Goal: Information Seeking & Learning: Find specific fact

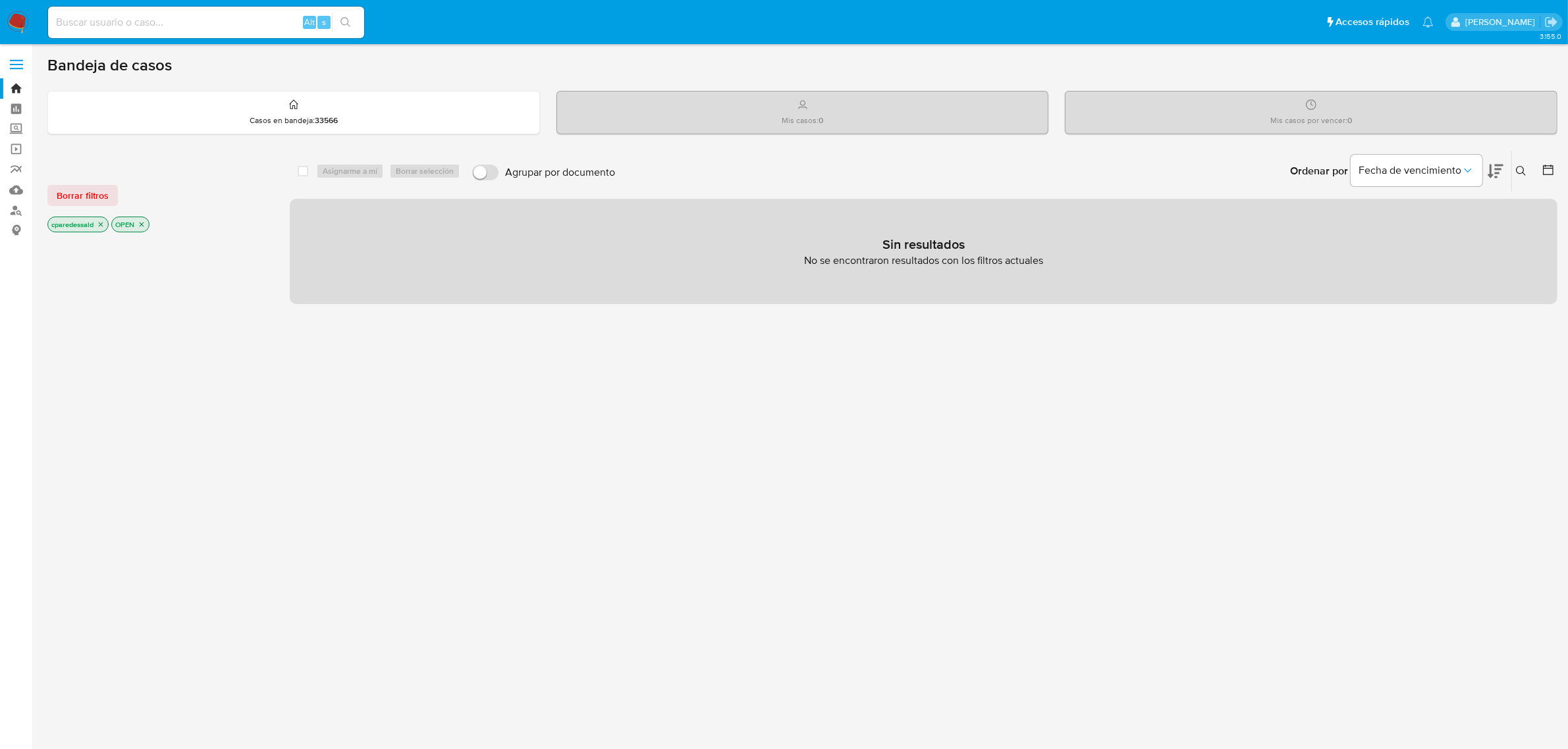
click at [170, 15] on input at bounding box center [206, 23] width 316 height 17
paste input "138358181"
type input "138358181"
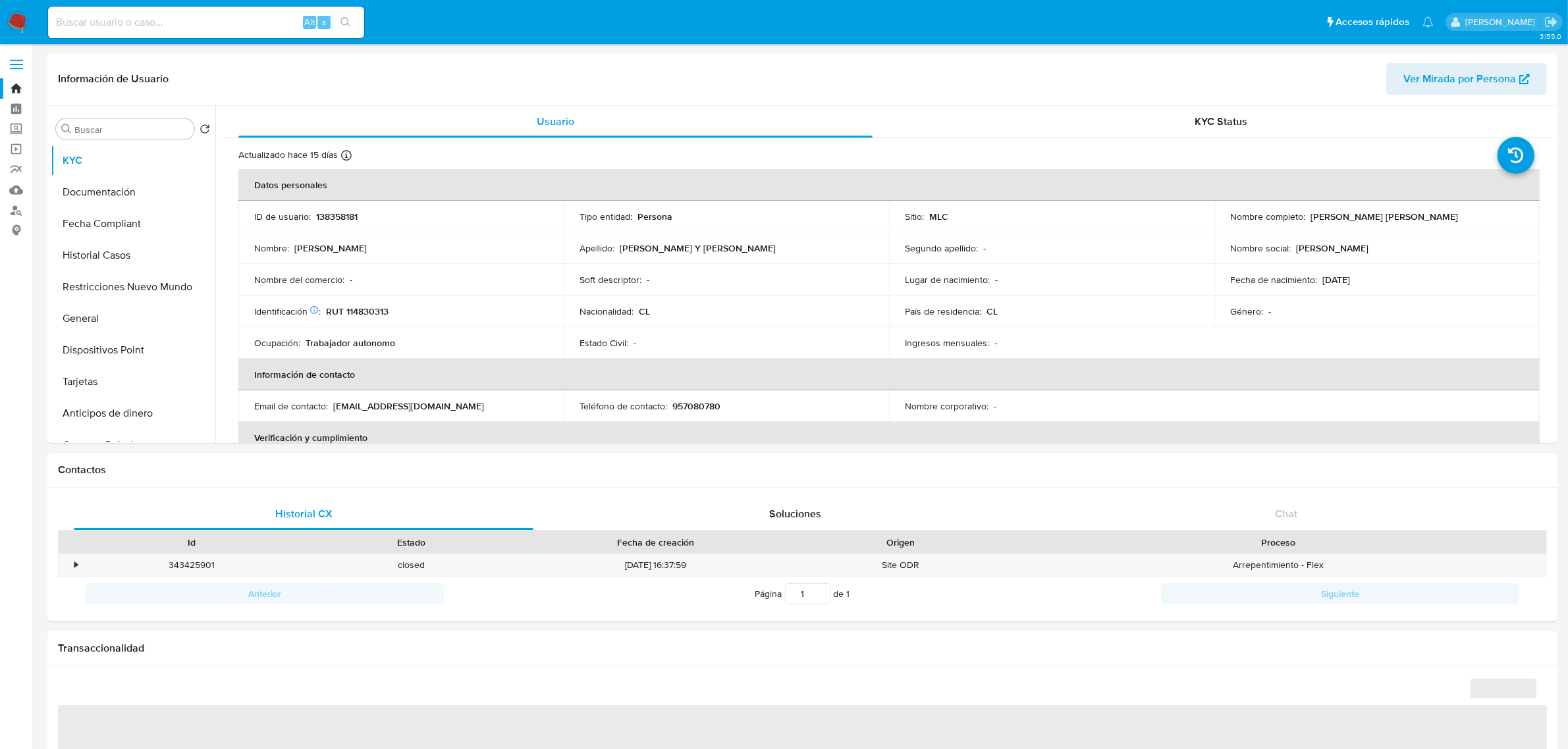
select select "10"
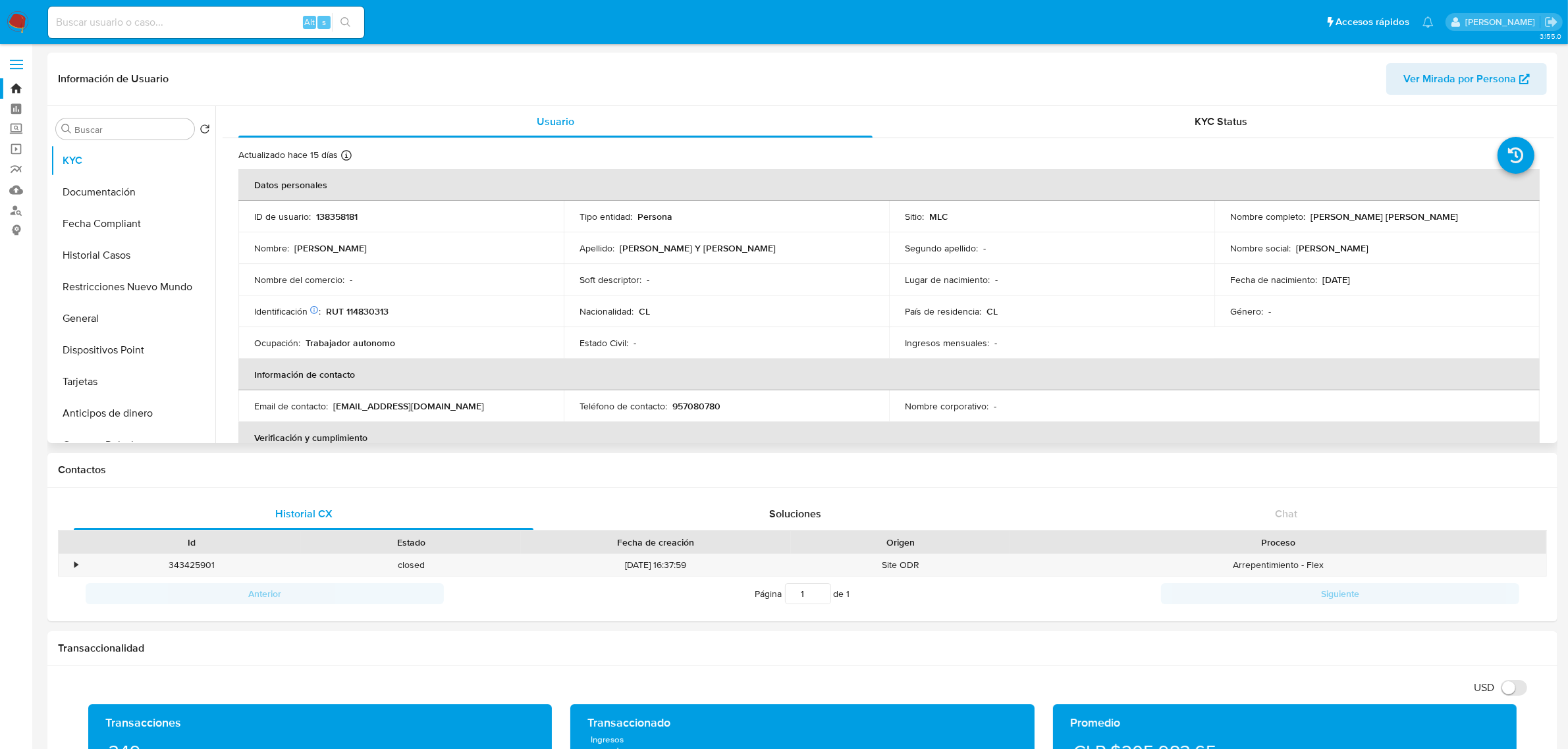
click at [1479, 67] on span "Ver Mirada por Persona" at bounding box center [1460, 78] width 113 height 31
click at [221, 20] on input at bounding box center [206, 23] width 316 height 17
paste input "2500370919"
type input "2500370919"
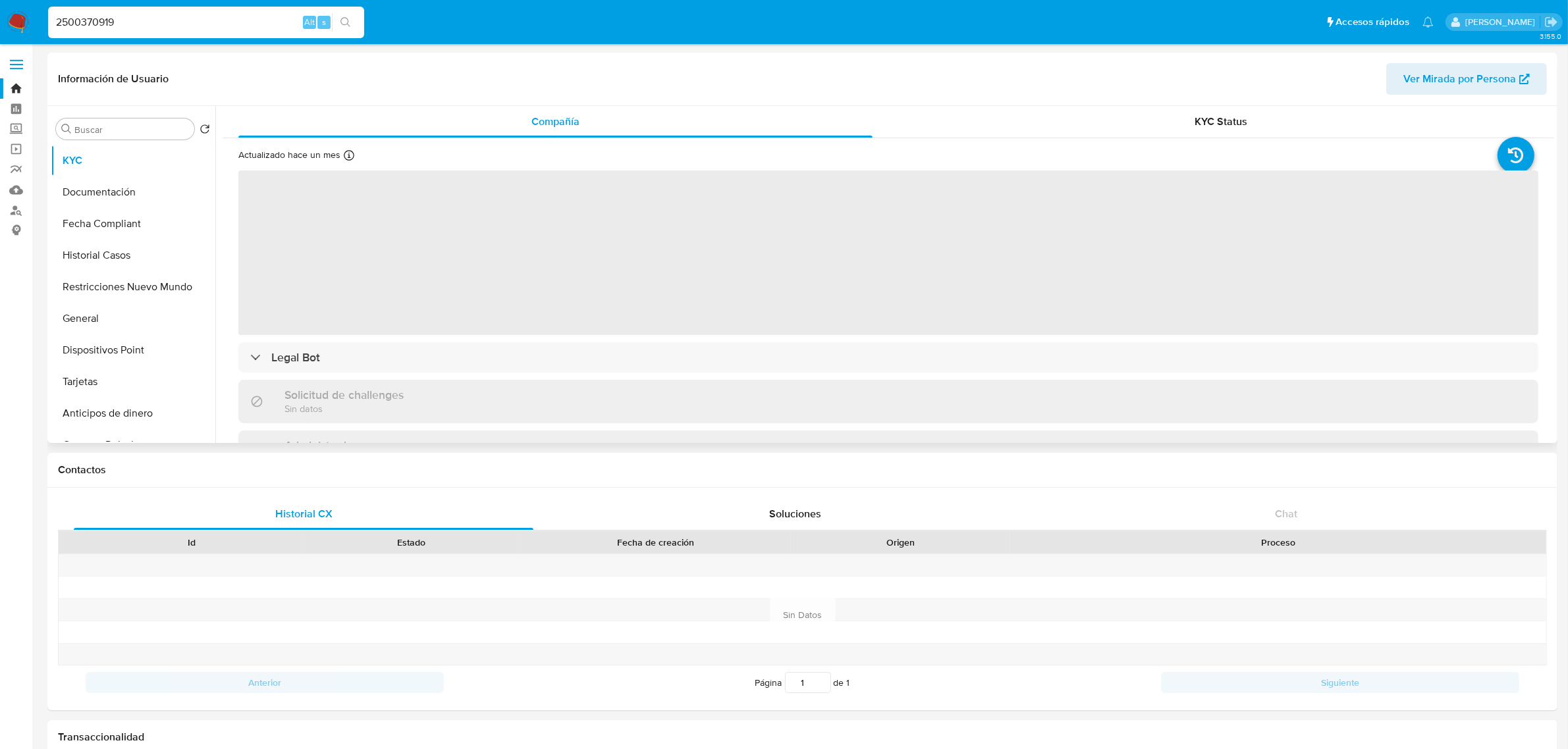
click at [1447, 78] on span "Ver Mirada por Persona" at bounding box center [1460, 78] width 113 height 31
select select "10"
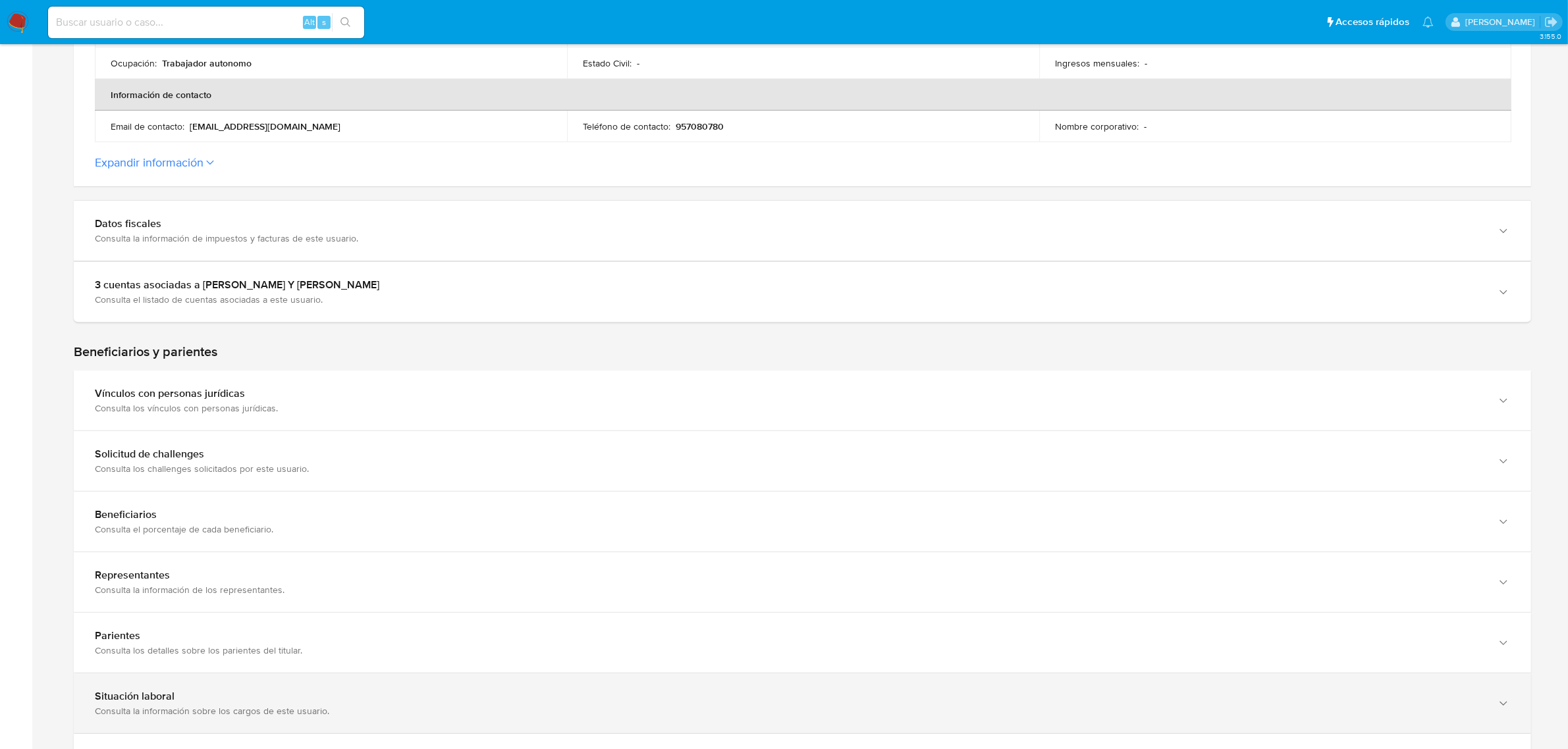
scroll to position [454, 0]
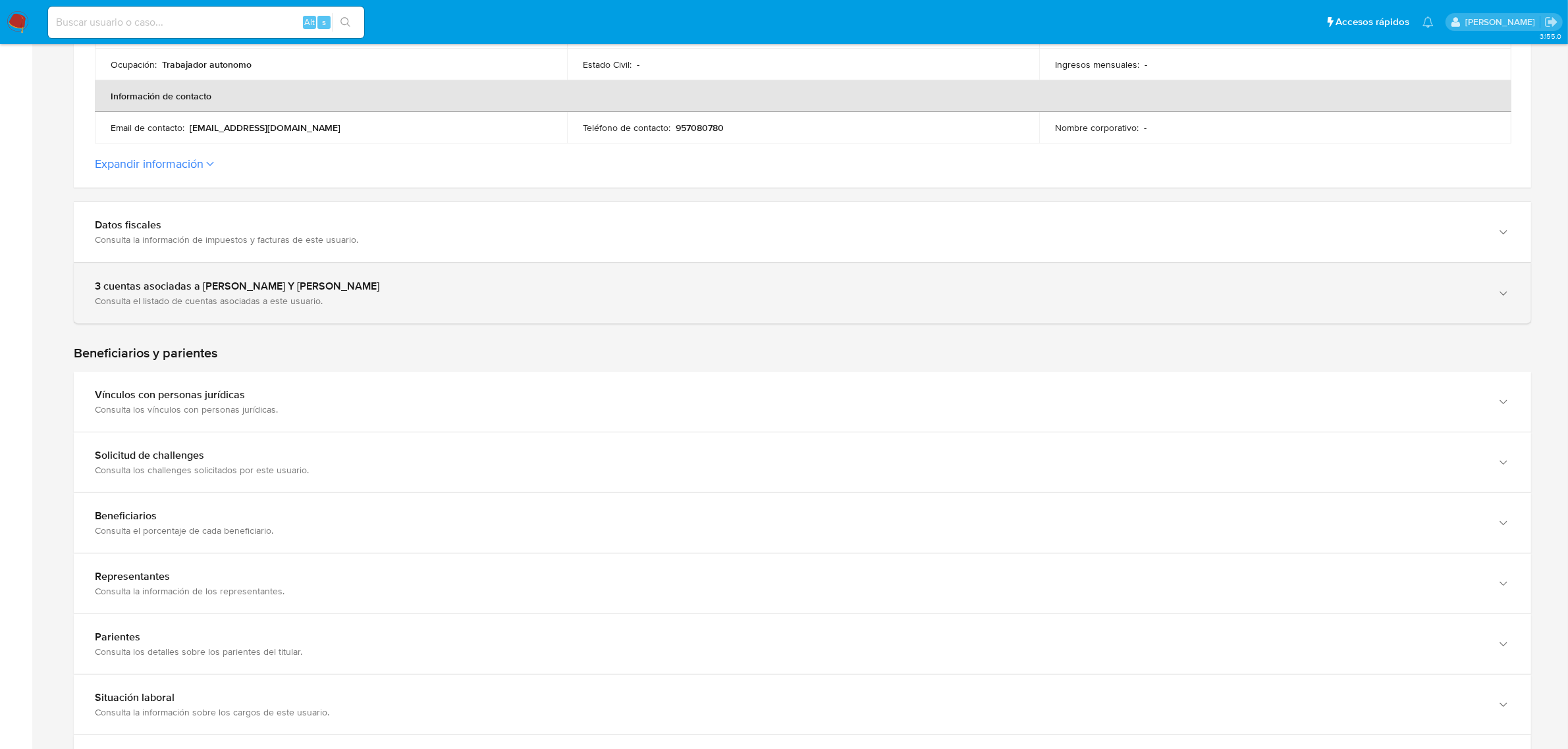
click at [454, 271] on div "3 cuentas asociadas a José Luis Andrade Peña Y Lillo Consulta el listado de cue…" at bounding box center [802, 293] width 1458 height 60
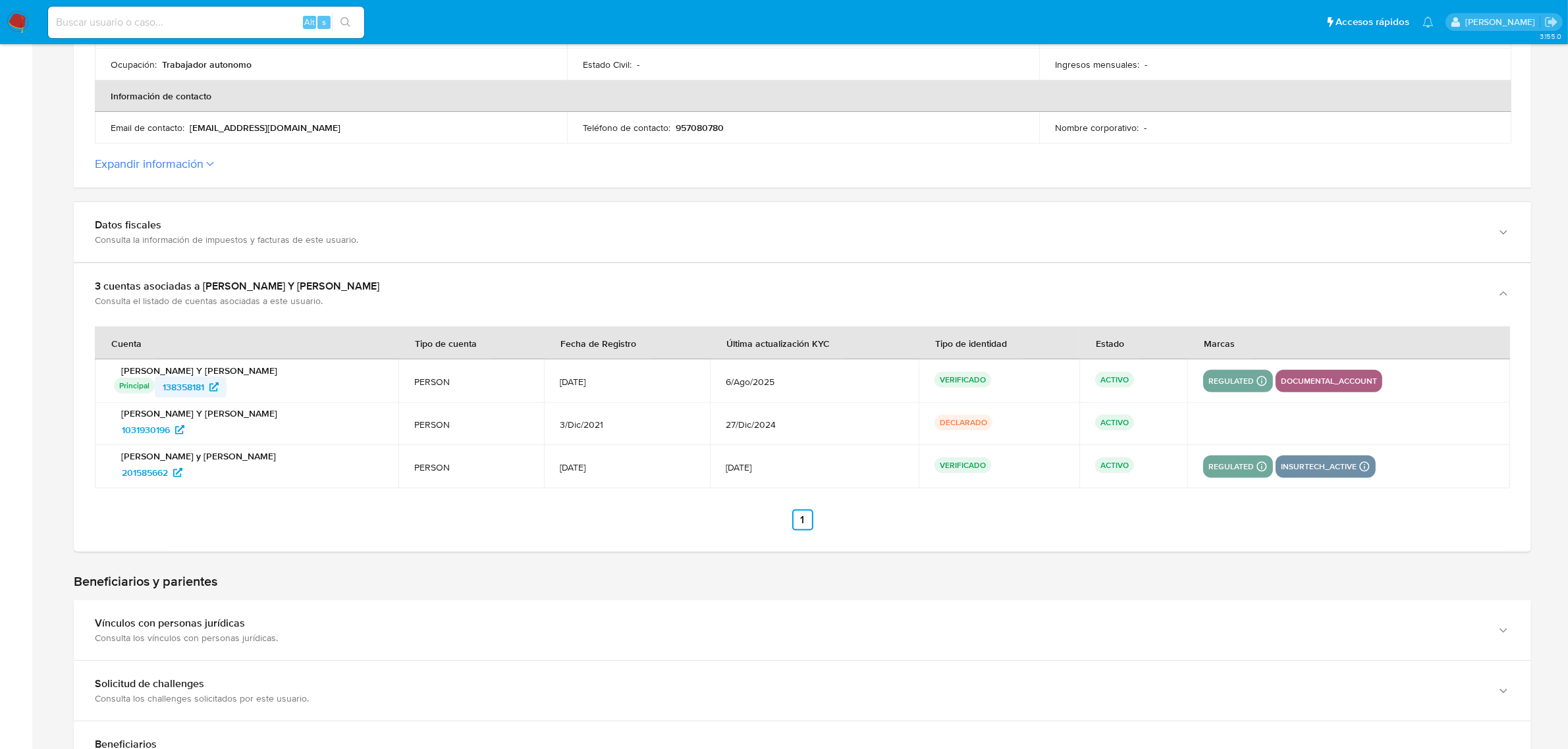
click at [182, 385] on span "138358181" at bounding box center [183, 386] width 41 height 21
click at [156, 432] on span "1031930196" at bounding box center [146, 429] width 48 height 21
click at [165, 476] on span "201585662" at bounding box center [145, 472] width 46 height 21
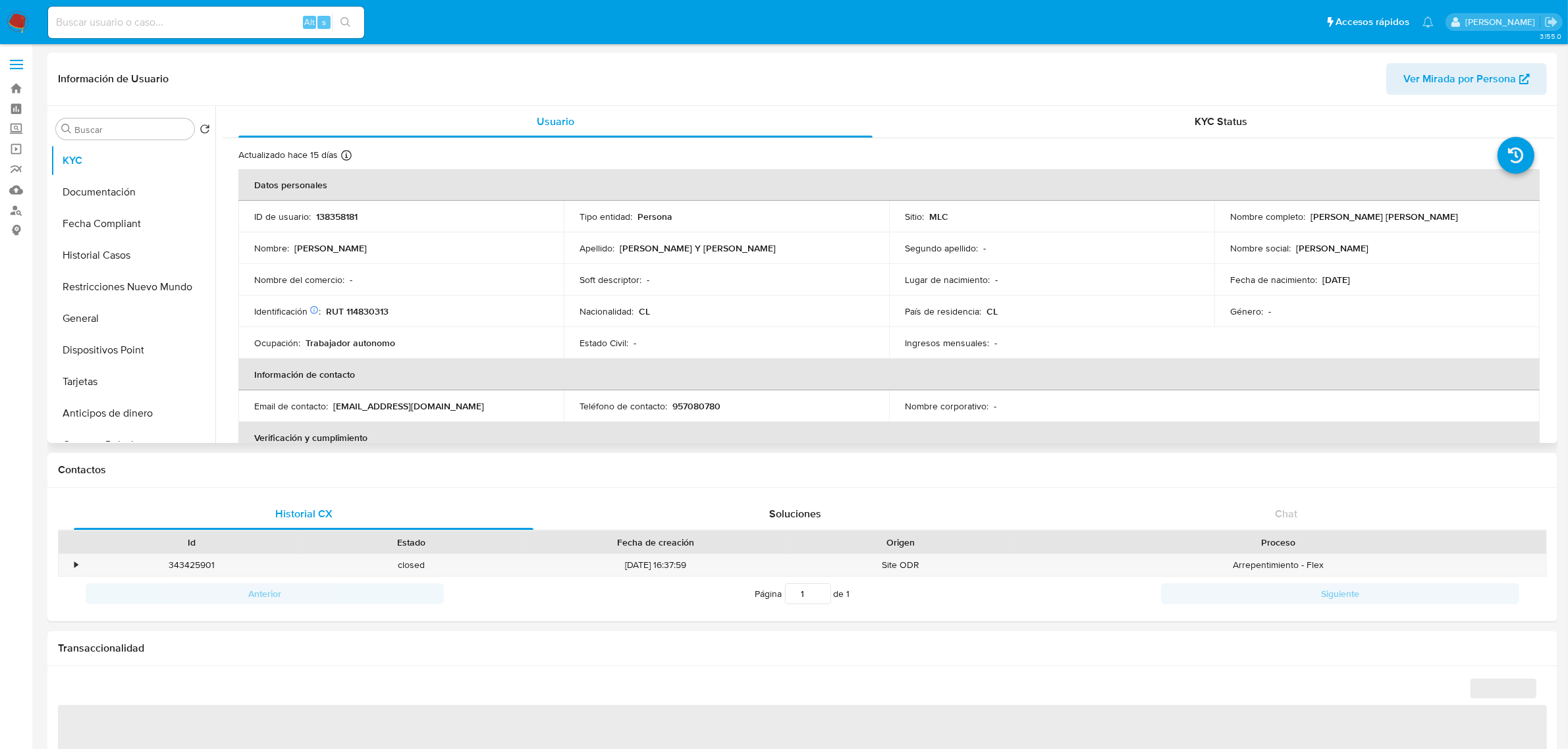
select select "10"
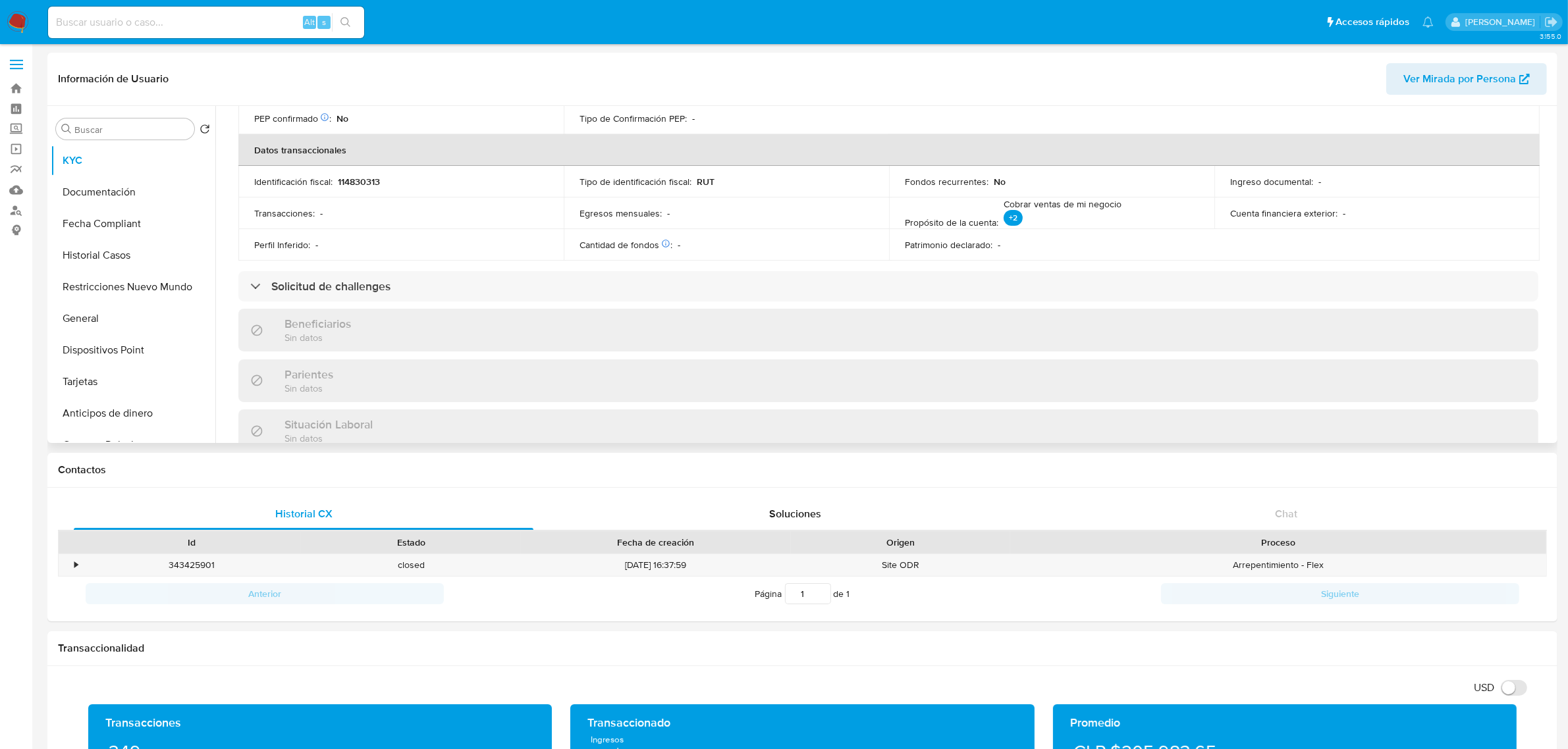
scroll to position [411, 0]
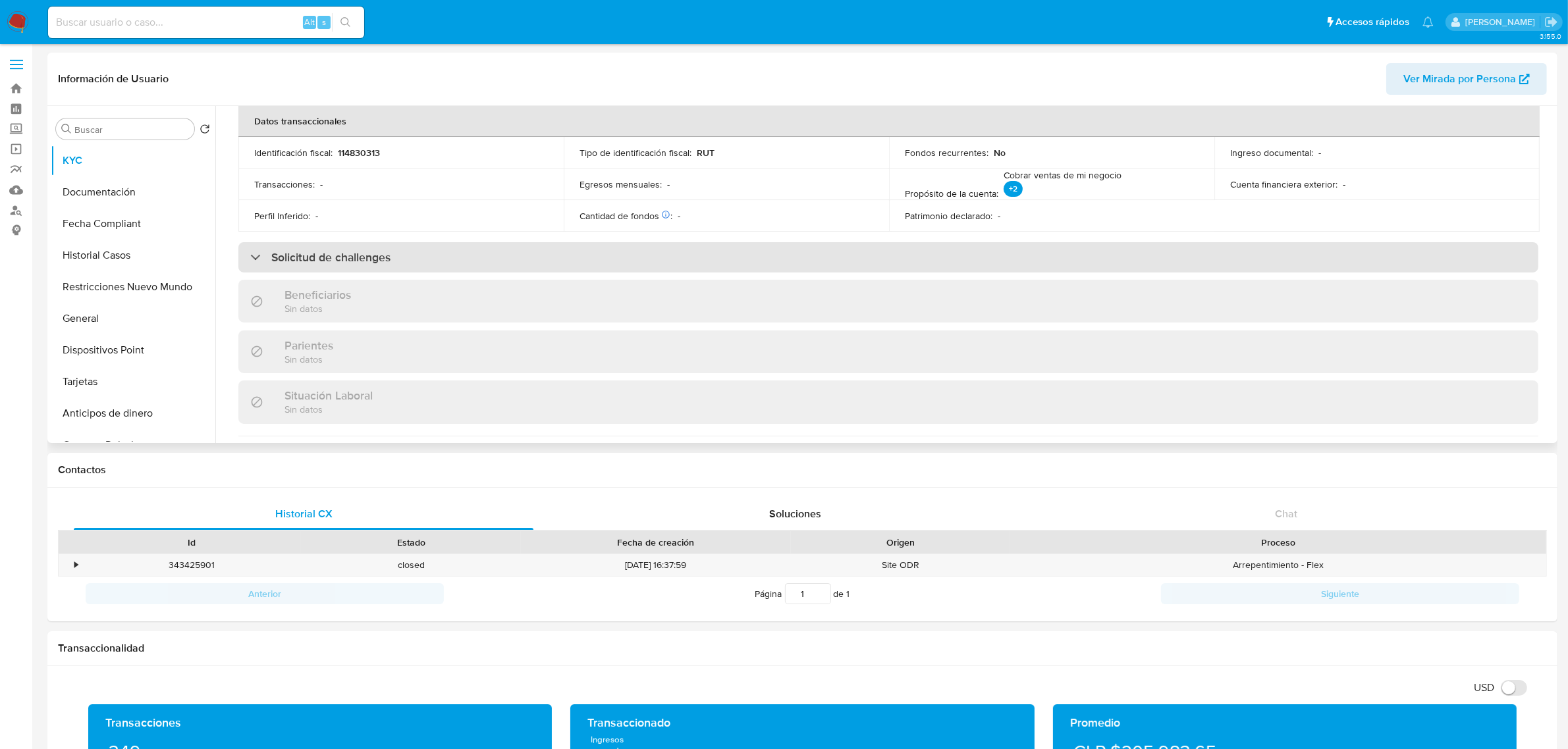
click at [334, 271] on div "Solicitud de challenges" at bounding box center [888, 257] width 1300 height 31
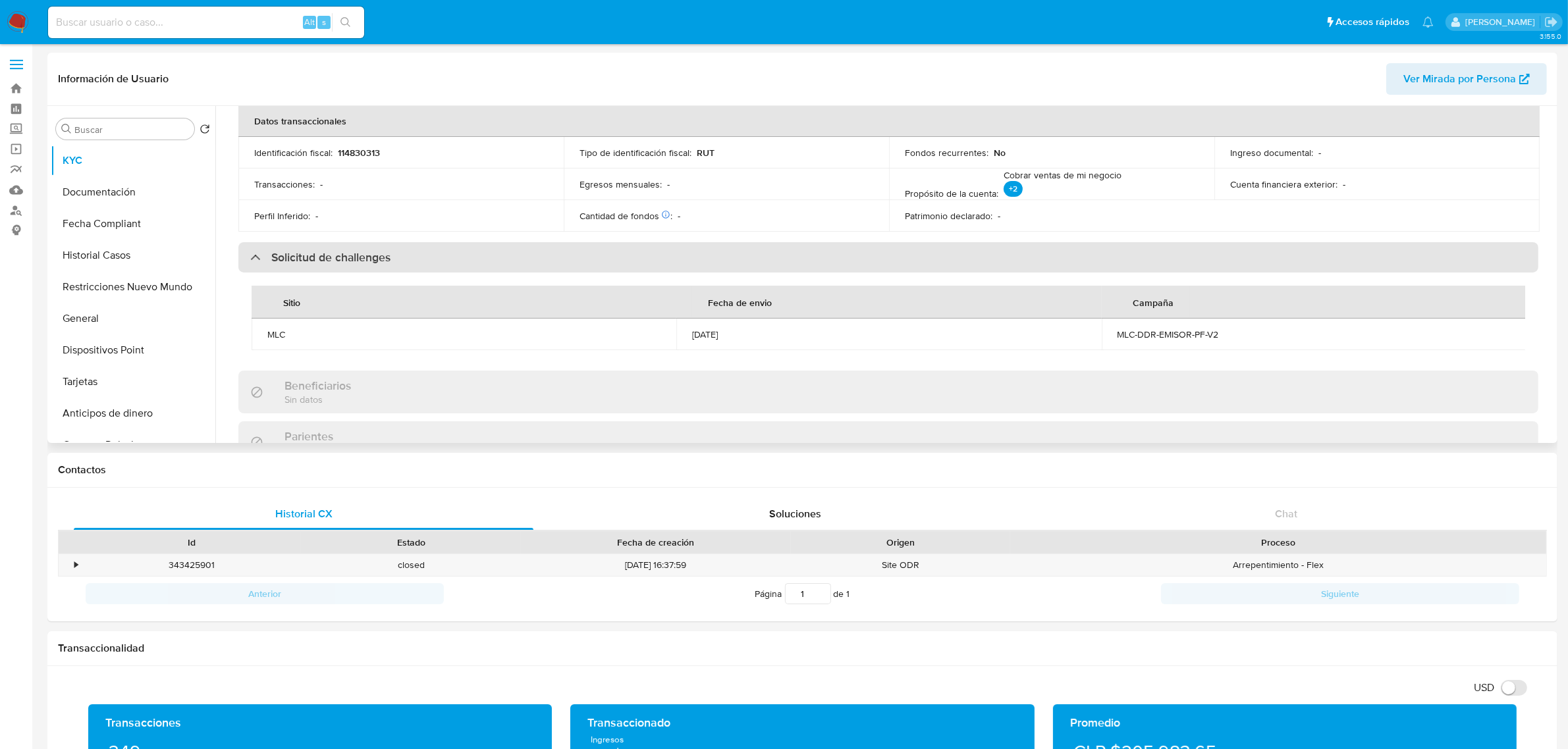
click at [334, 262] on h3 "Solicitud de challenges" at bounding box center [331, 257] width 119 height 15
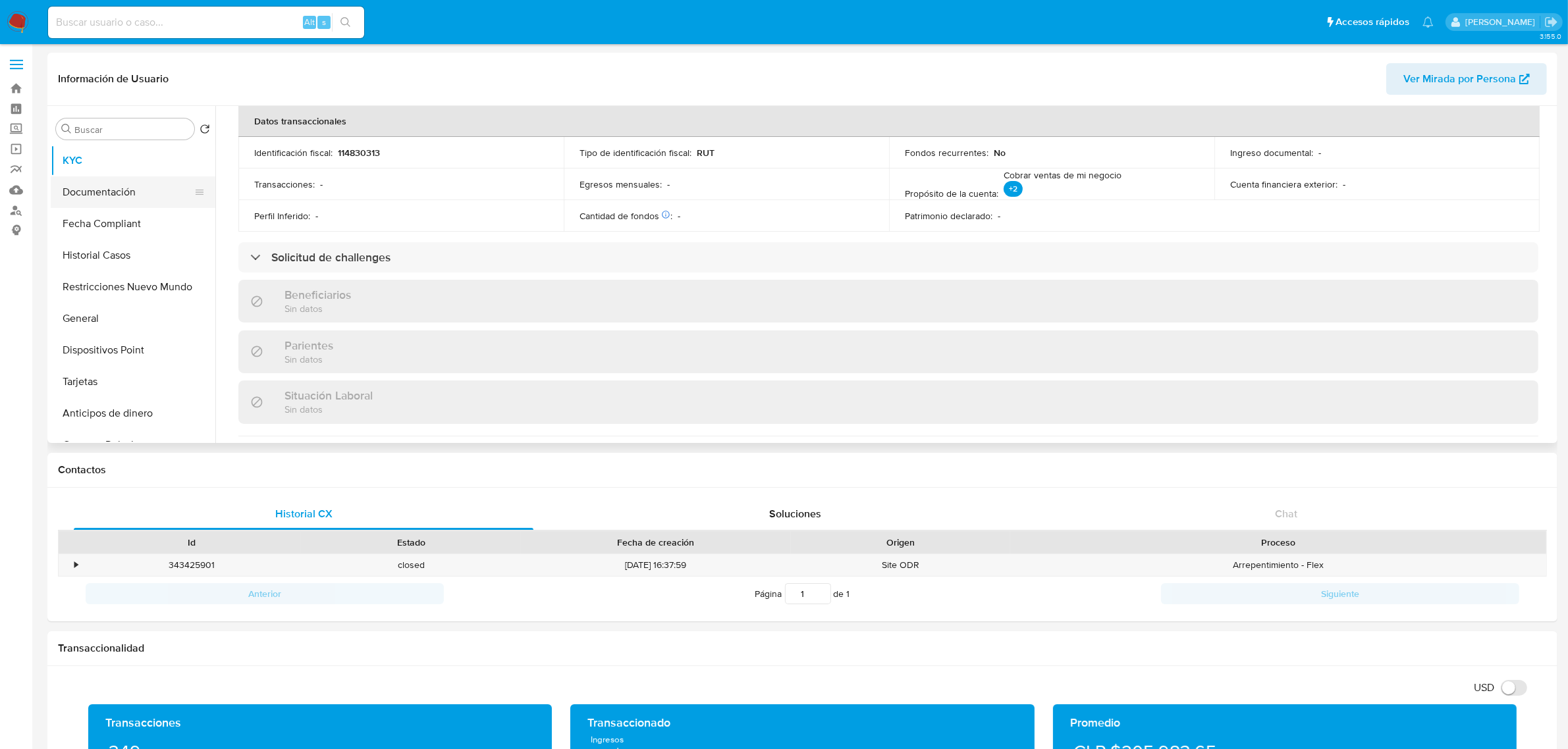
click at [136, 194] on button "Documentación" at bounding box center [128, 192] width 154 height 31
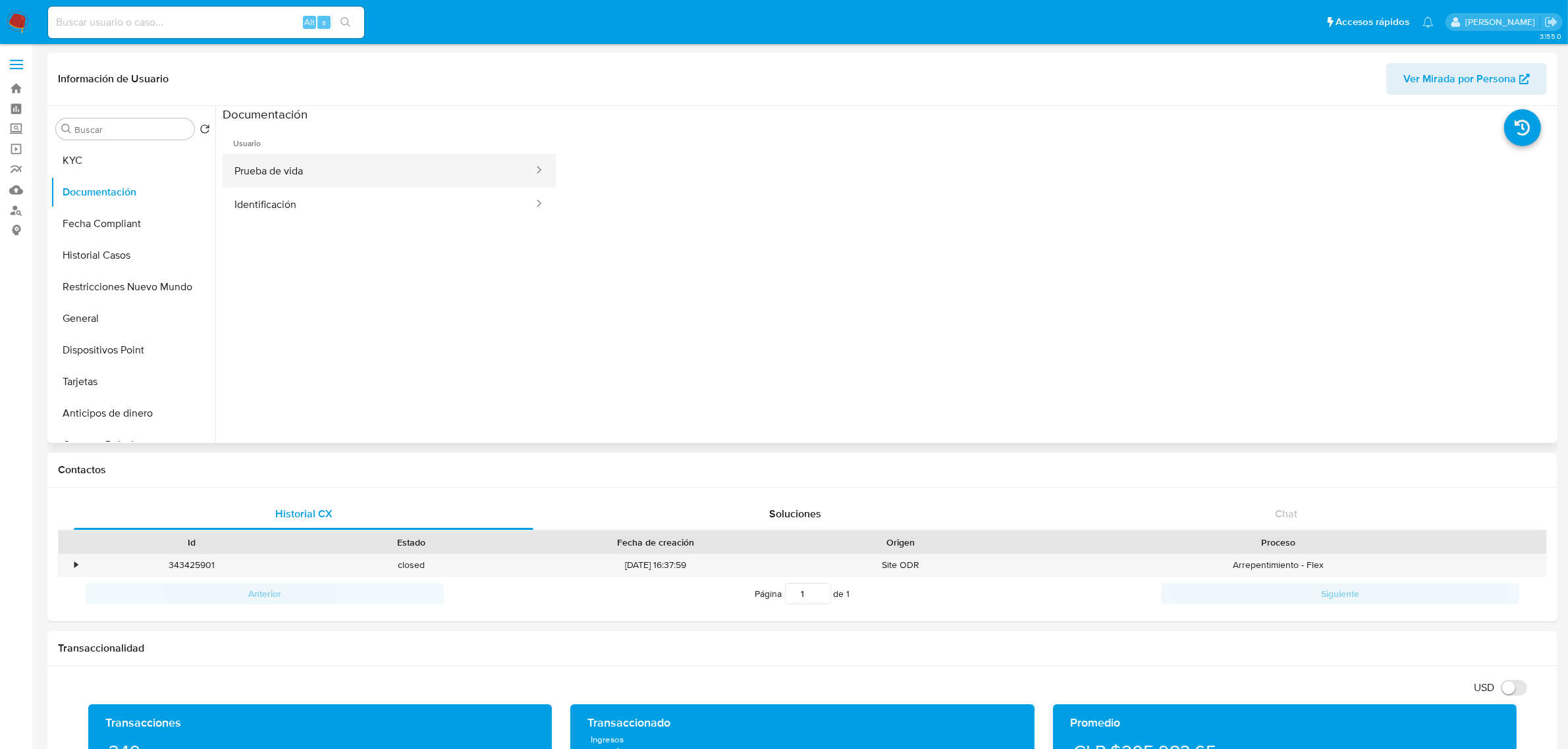
click at [333, 163] on button "Prueba de vida" at bounding box center [378, 171] width 312 height 33
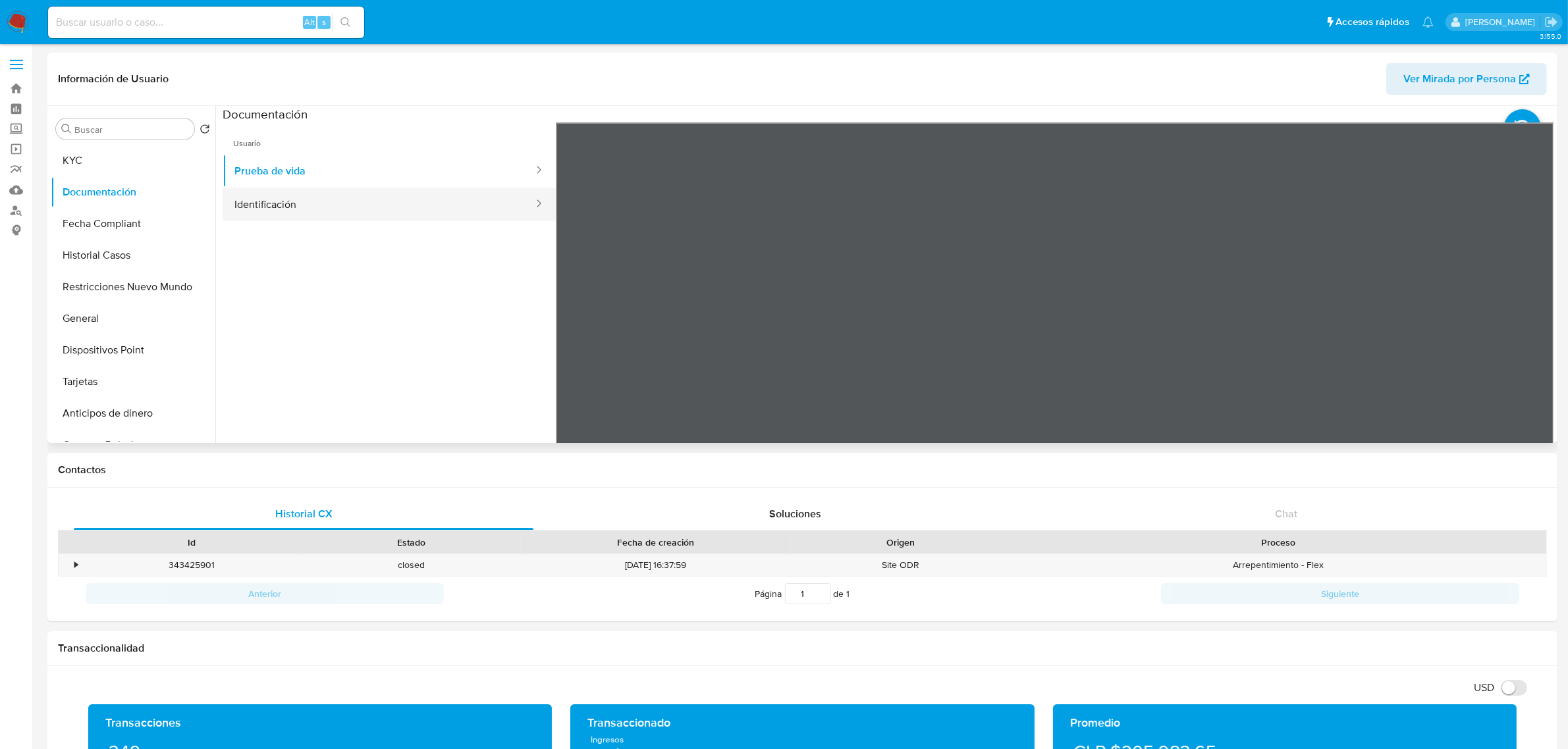
click at [384, 196] on button "Identificación" at bounding box center [378, 204] width 312 height 33
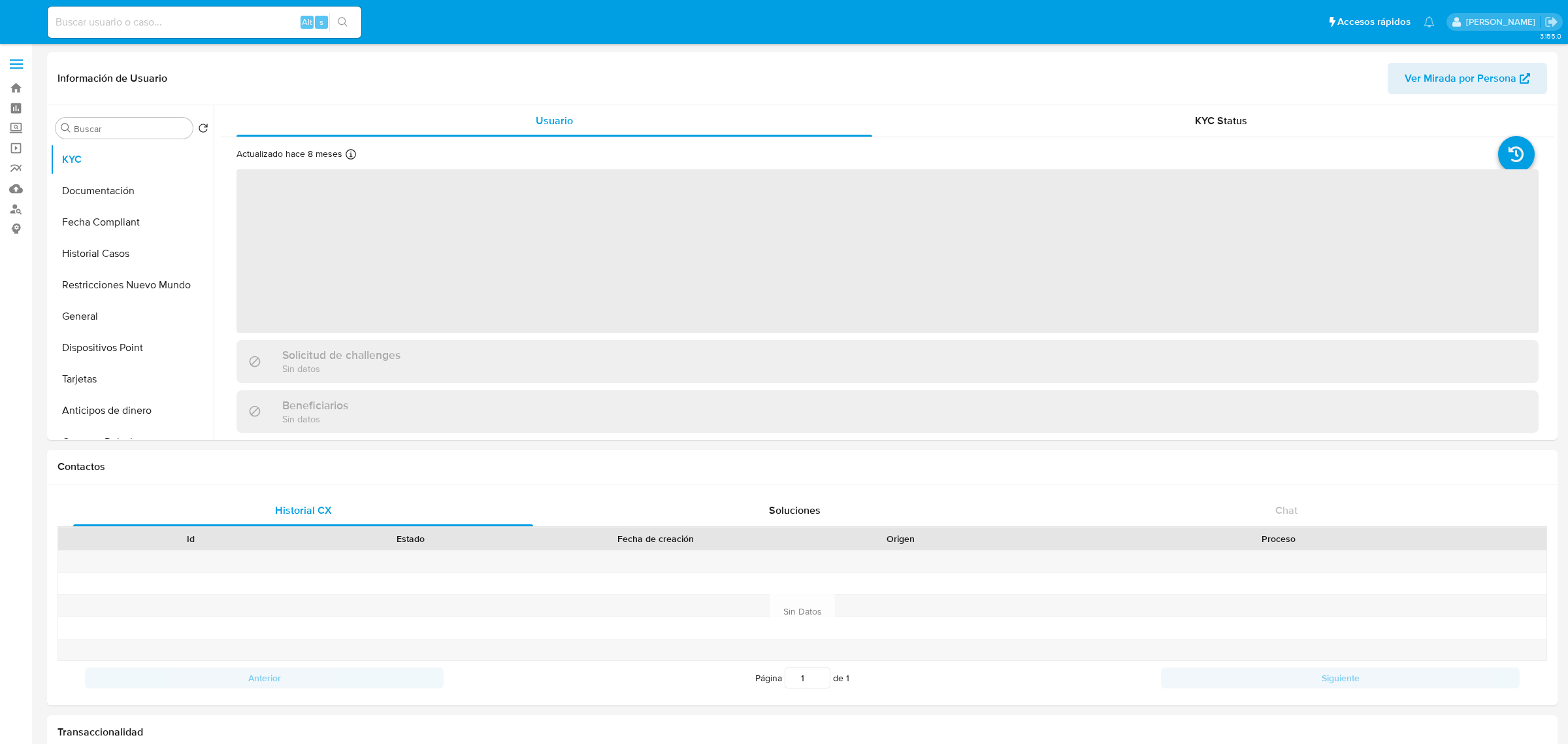
select select "10"
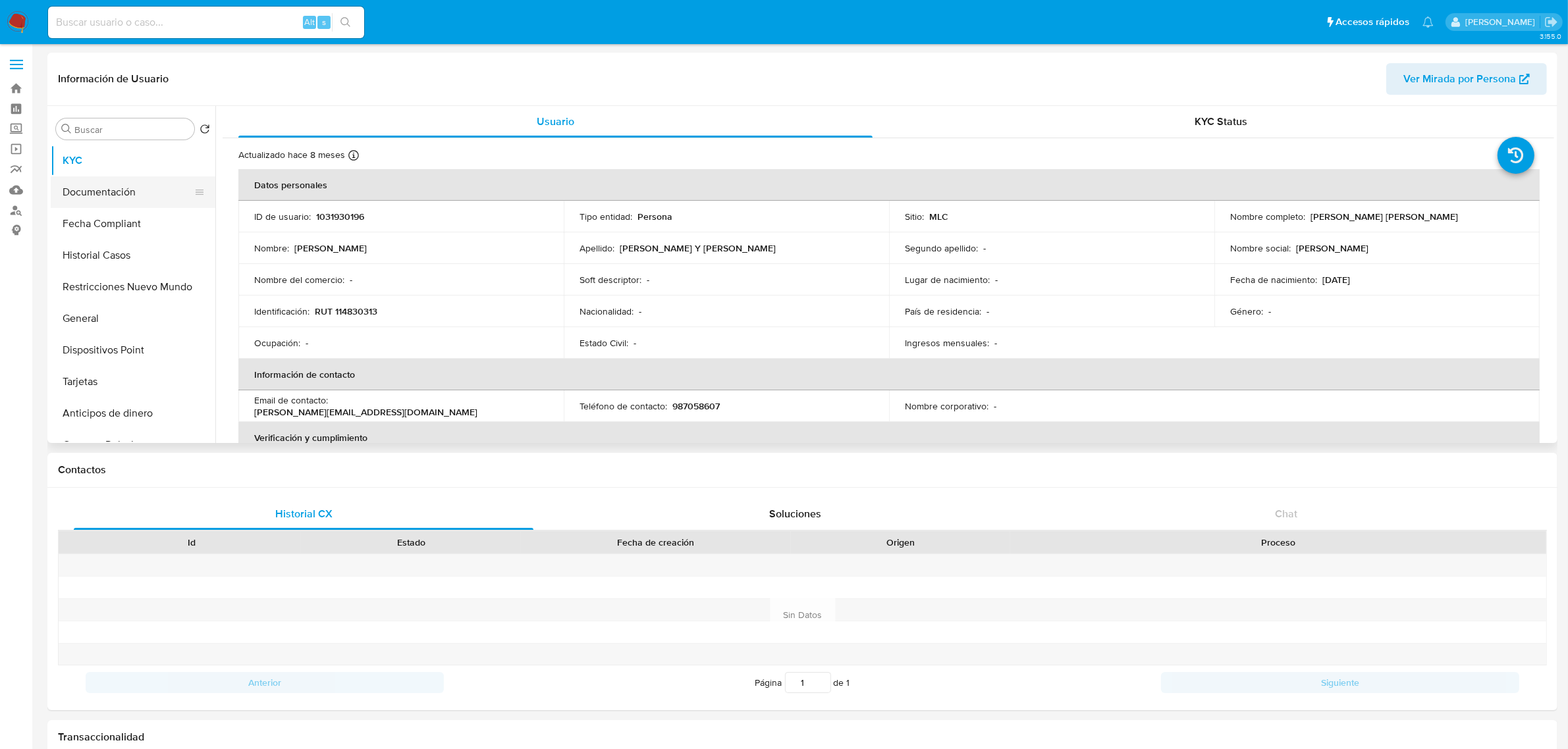
click at [134, 185] on button "Documentación" at bounding box center [128, 192] width 154 height 31
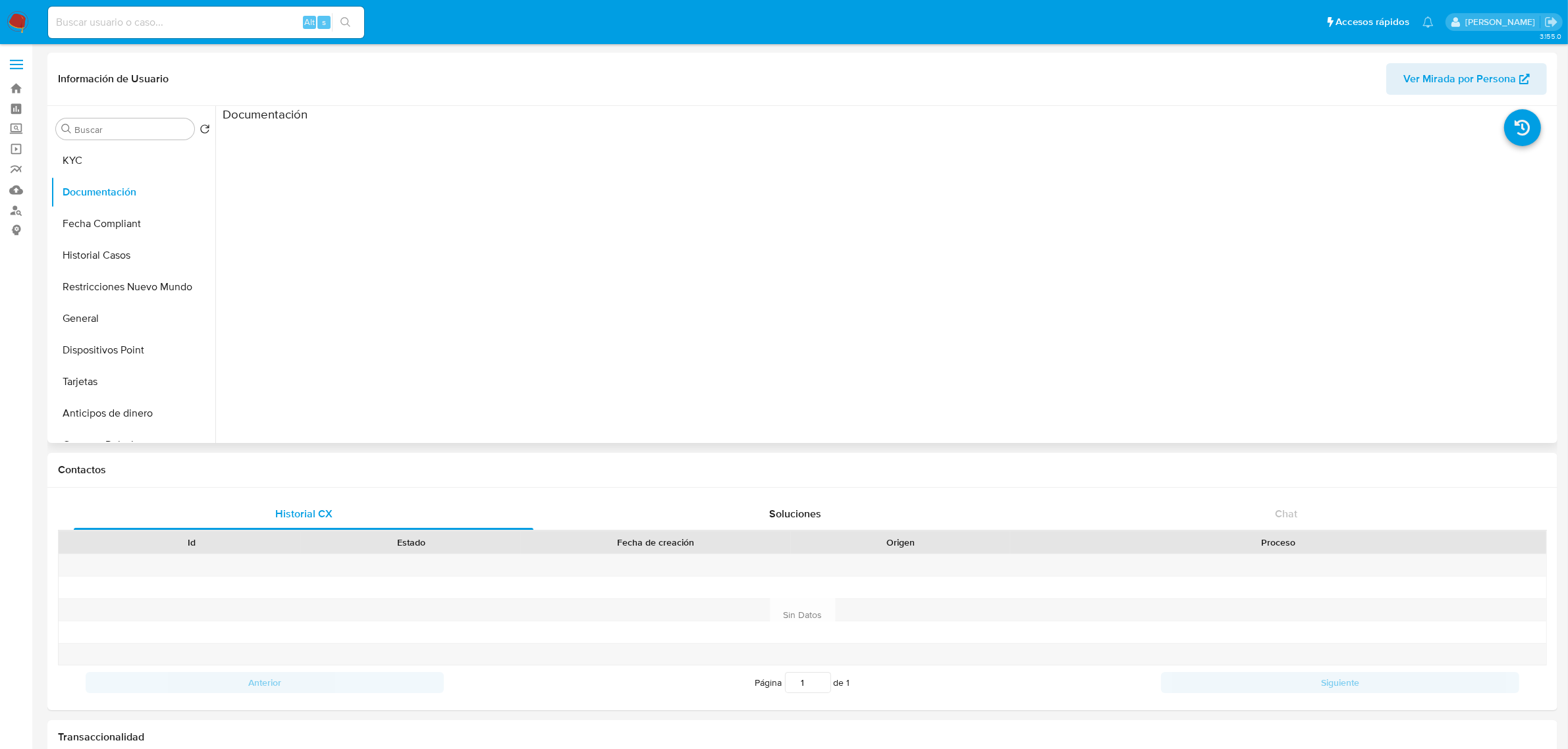
click at [333, 169] on ul at bounding box center [389, 312] width 333 height 379
click at [338, 207] on ul at bounding box center [389, 312] width 333 height 379
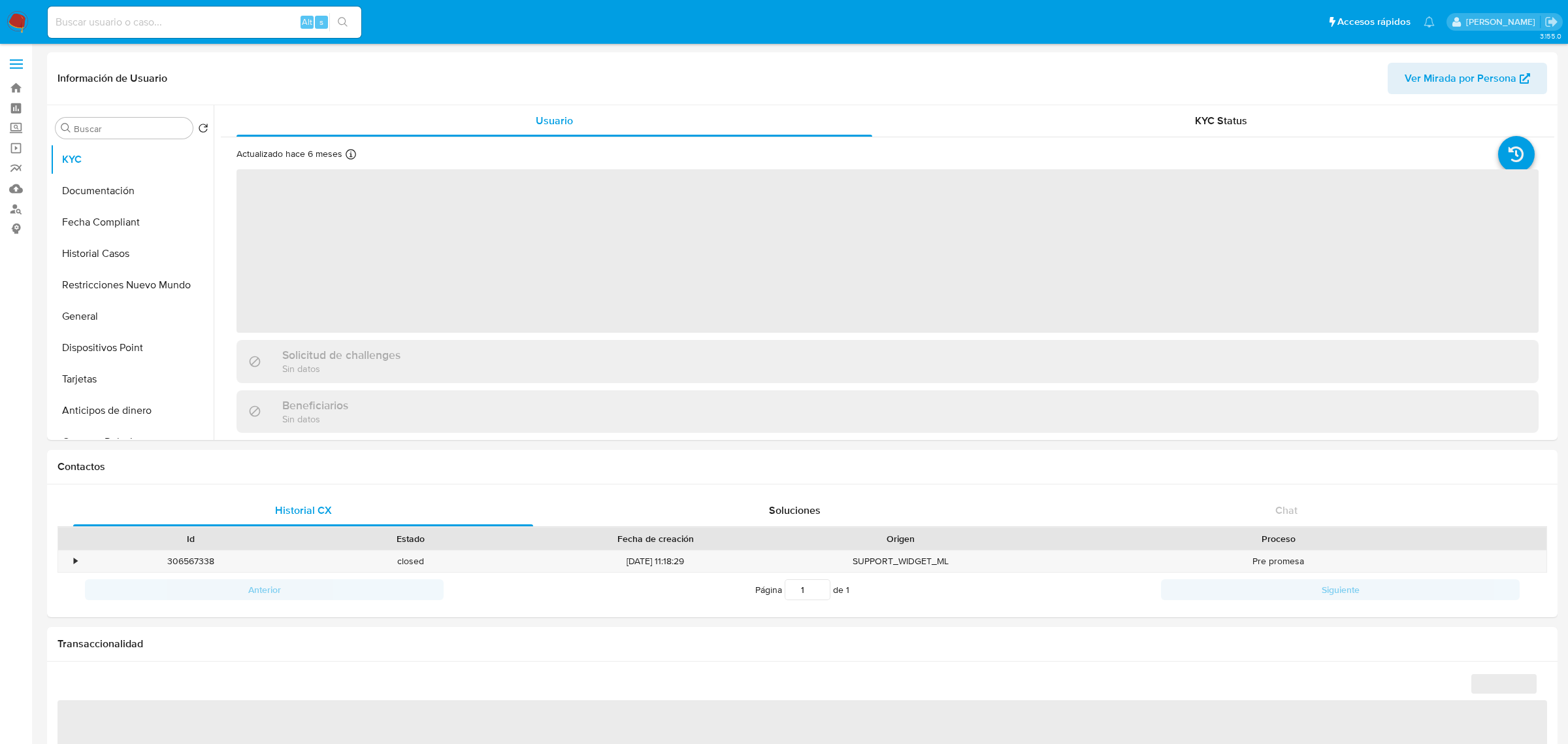
select select "10"
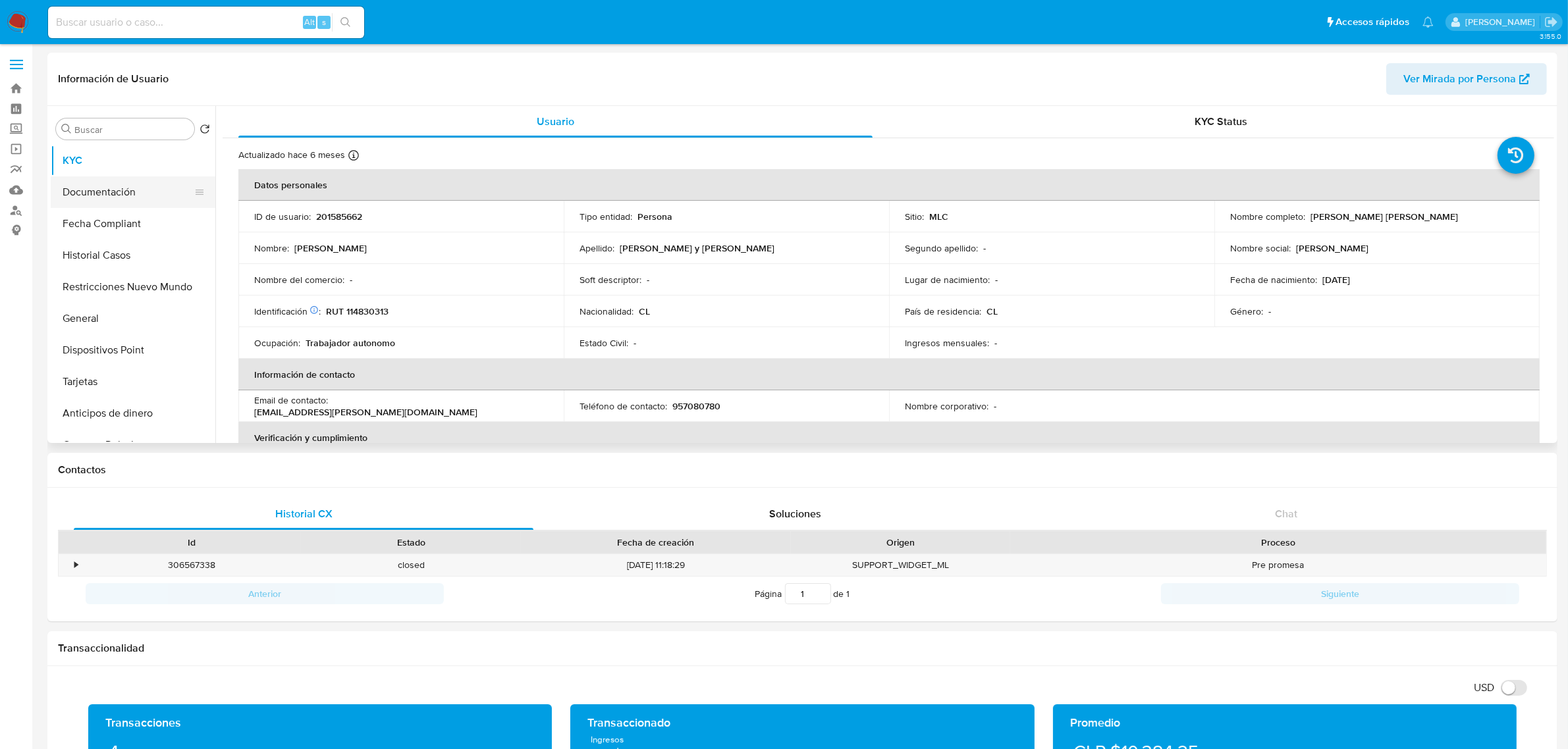
click at [91, 195] on button "Documentación" at bounding box center [128, 192] width 154 height 31
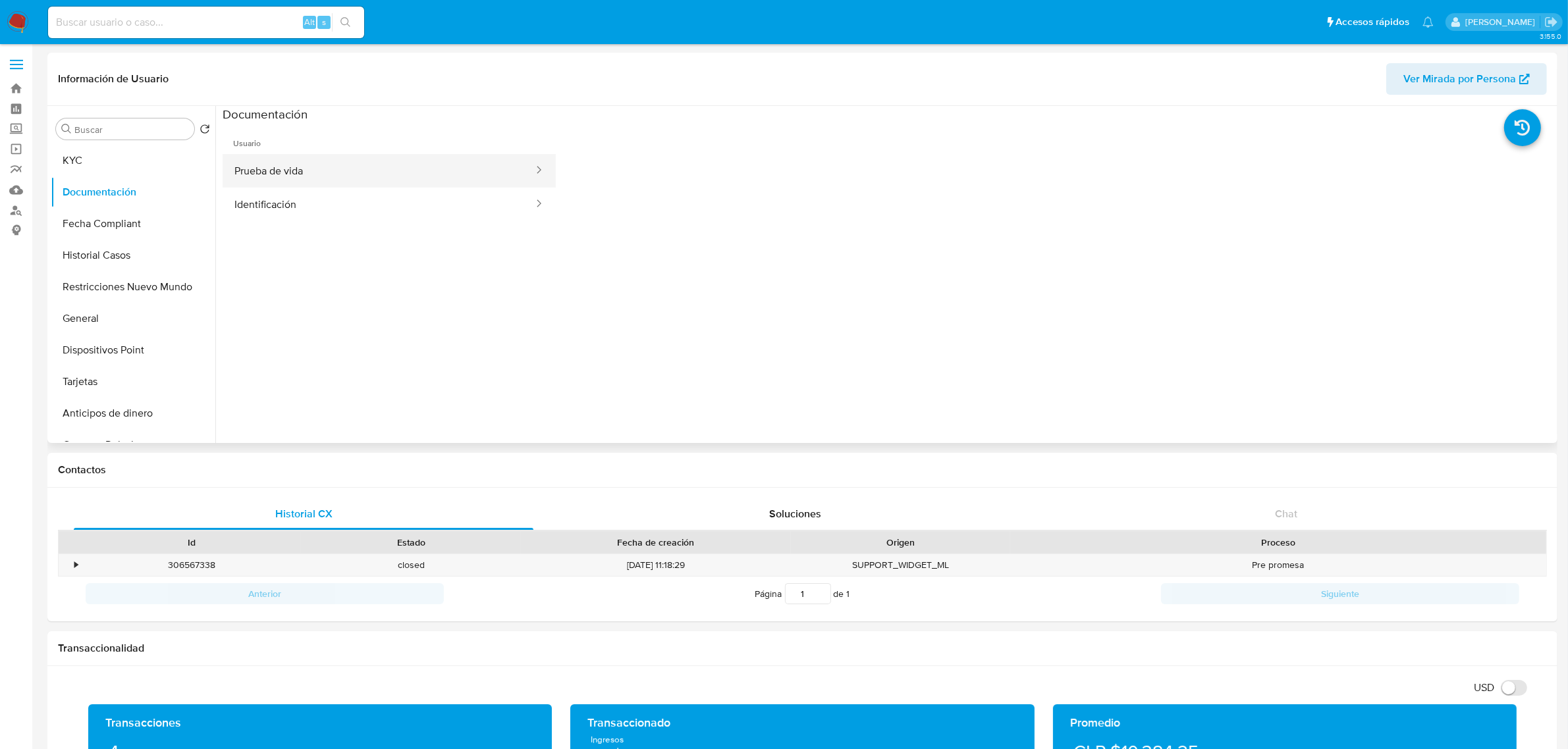
click at [401, 176] on button "Prueba de vida" at bounding box center [378, 171] width 312 height 33
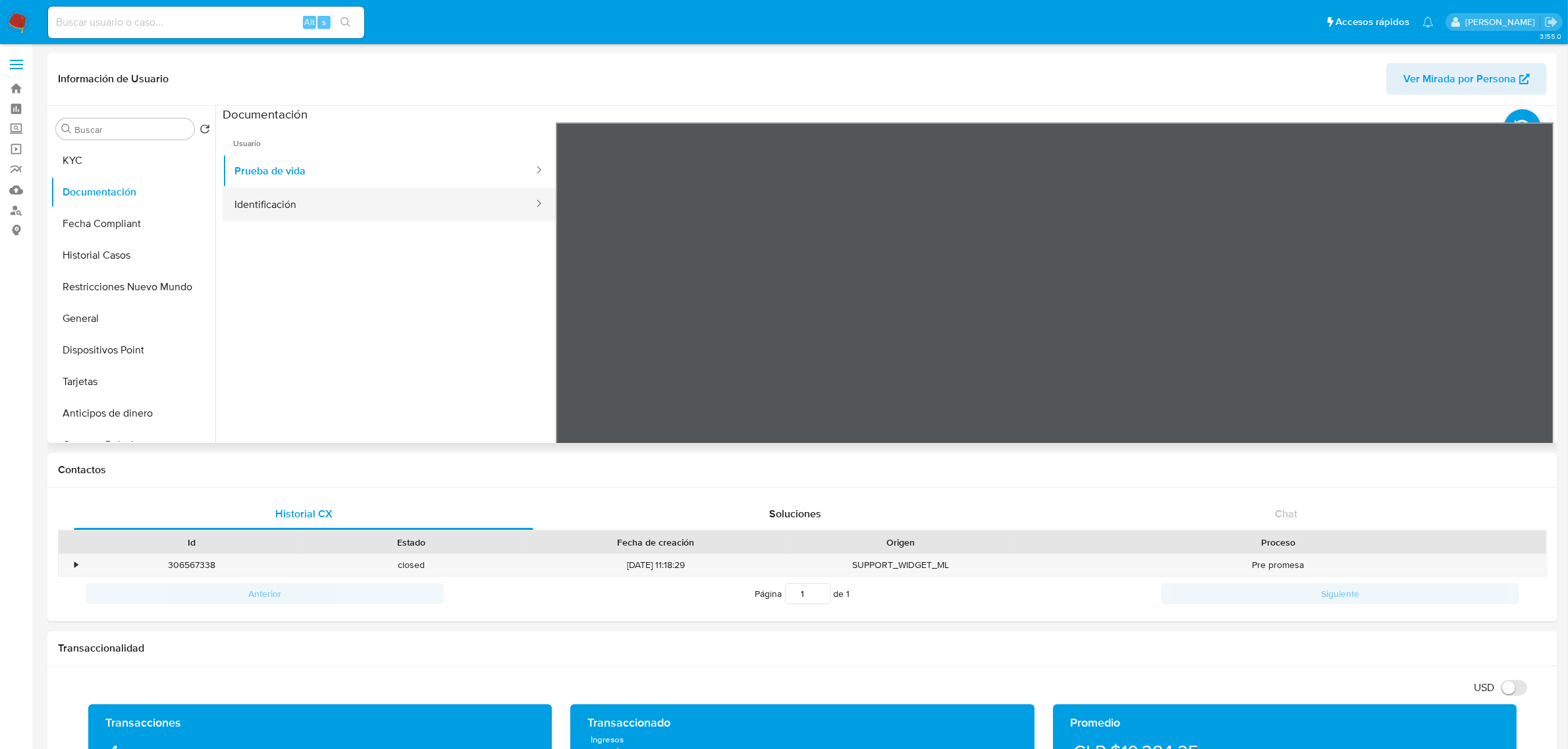
click at [362, 209] on button "Identificación" at bounding box center [378, 204] width 312 height 33
click at [317, 175] on button "Prueba de vida" at bounding box center [378, 171] width 312 height 33
click at [392, 203] on button "Identificación" at bounding box center [378, 204] width 312 height 33
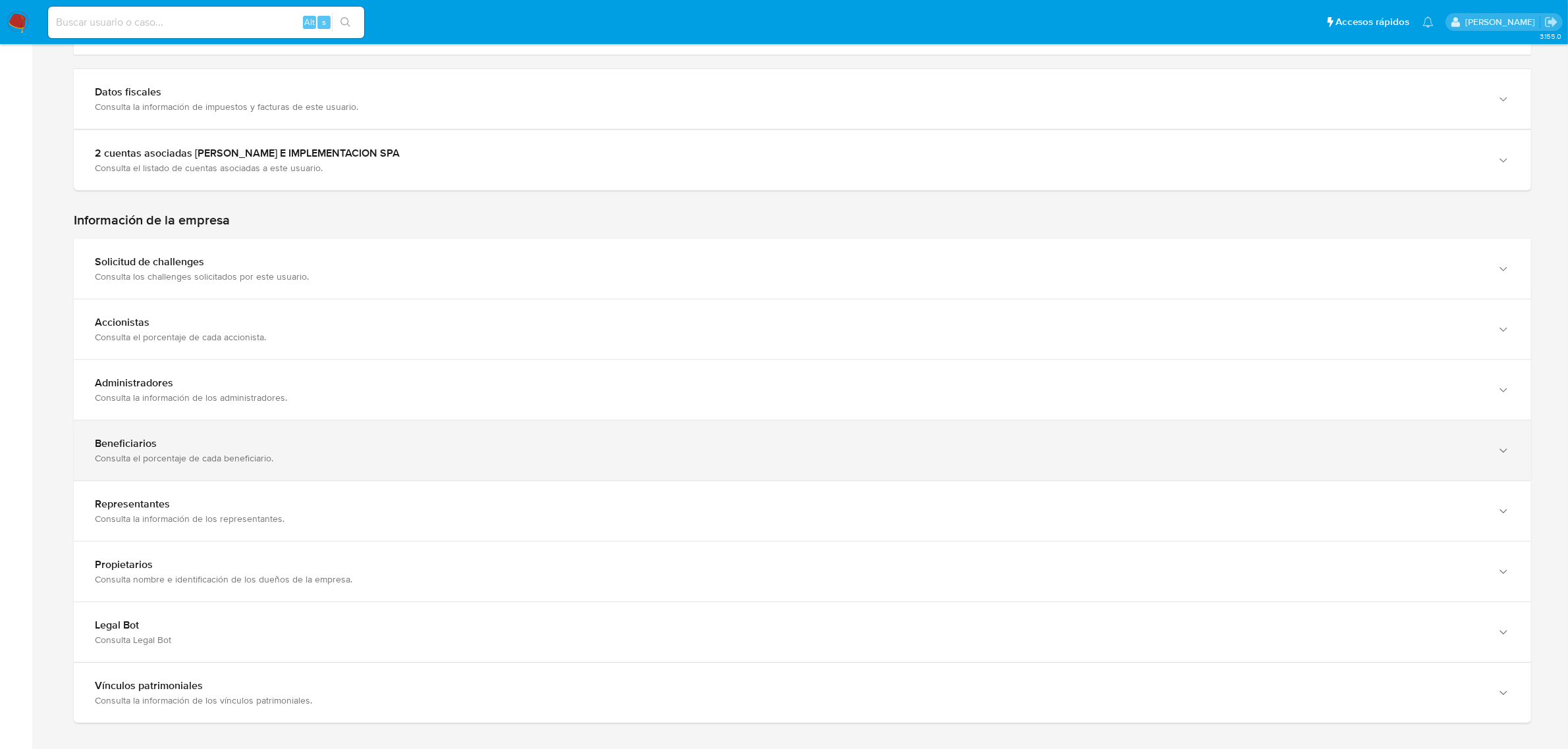
scroll to position [658, 0]
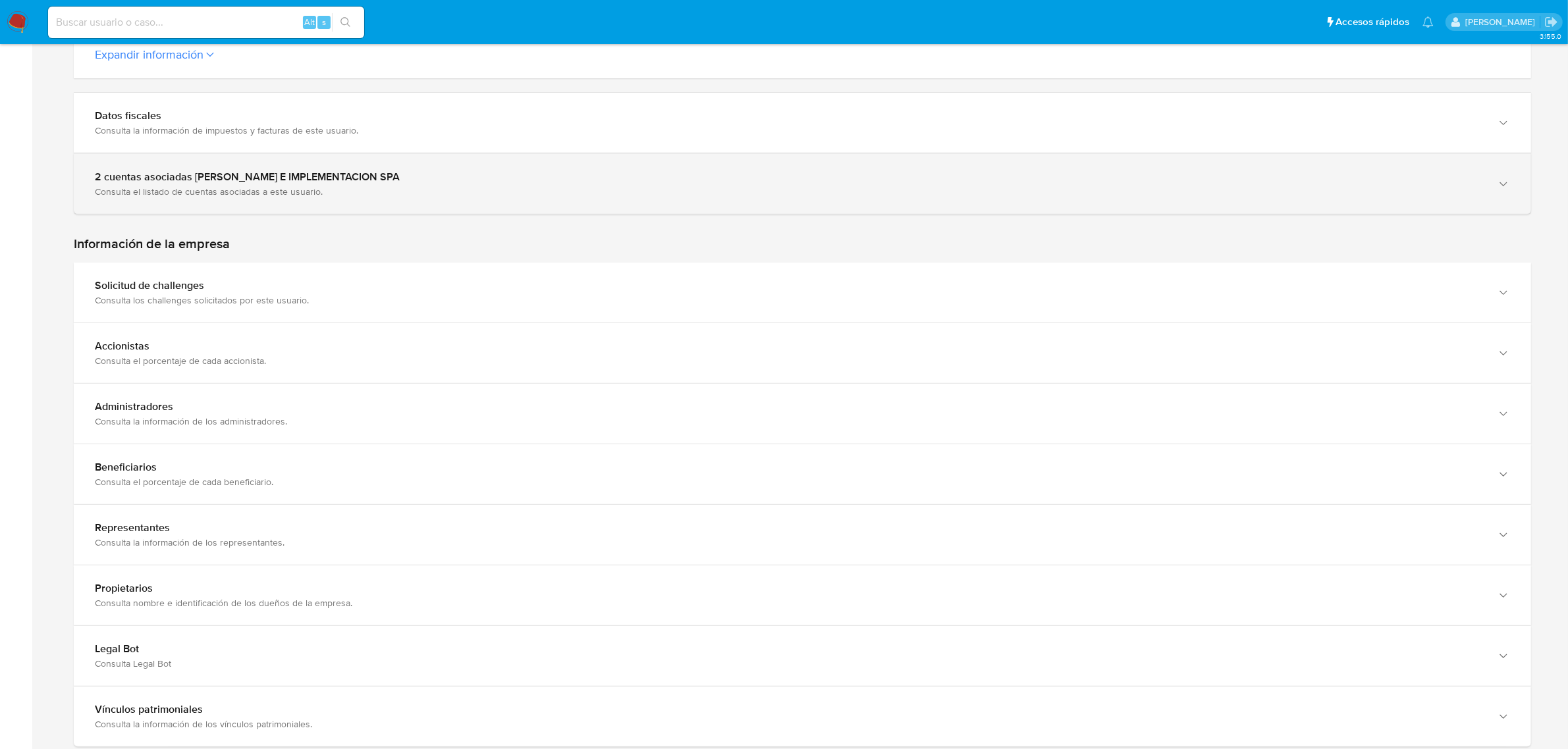
click at [501, 190] on div "Consulta el listado de cuentas asociadas a este usuario." at bounding box center [789, 191] width 1389 height 12
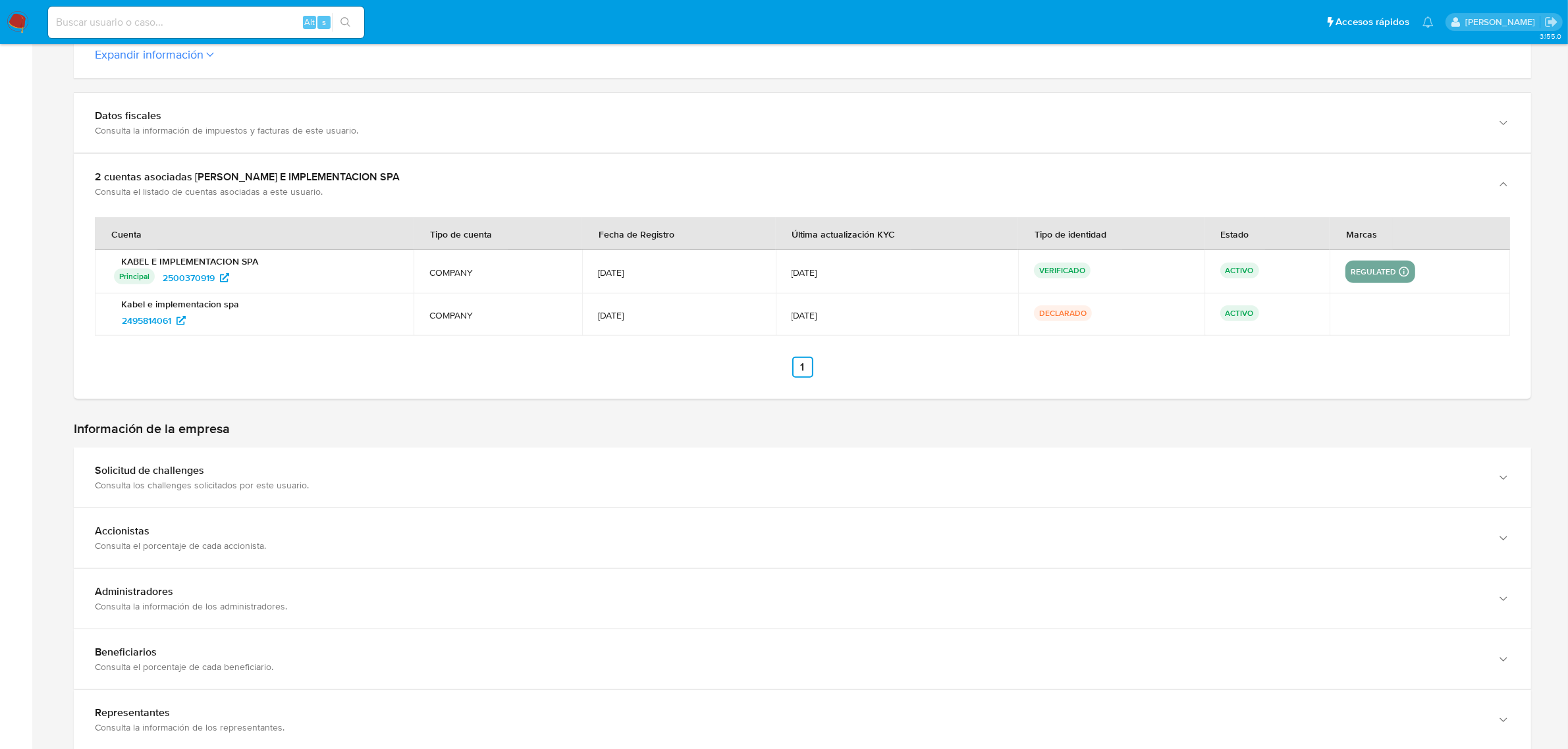
scroll to position [576, 0]
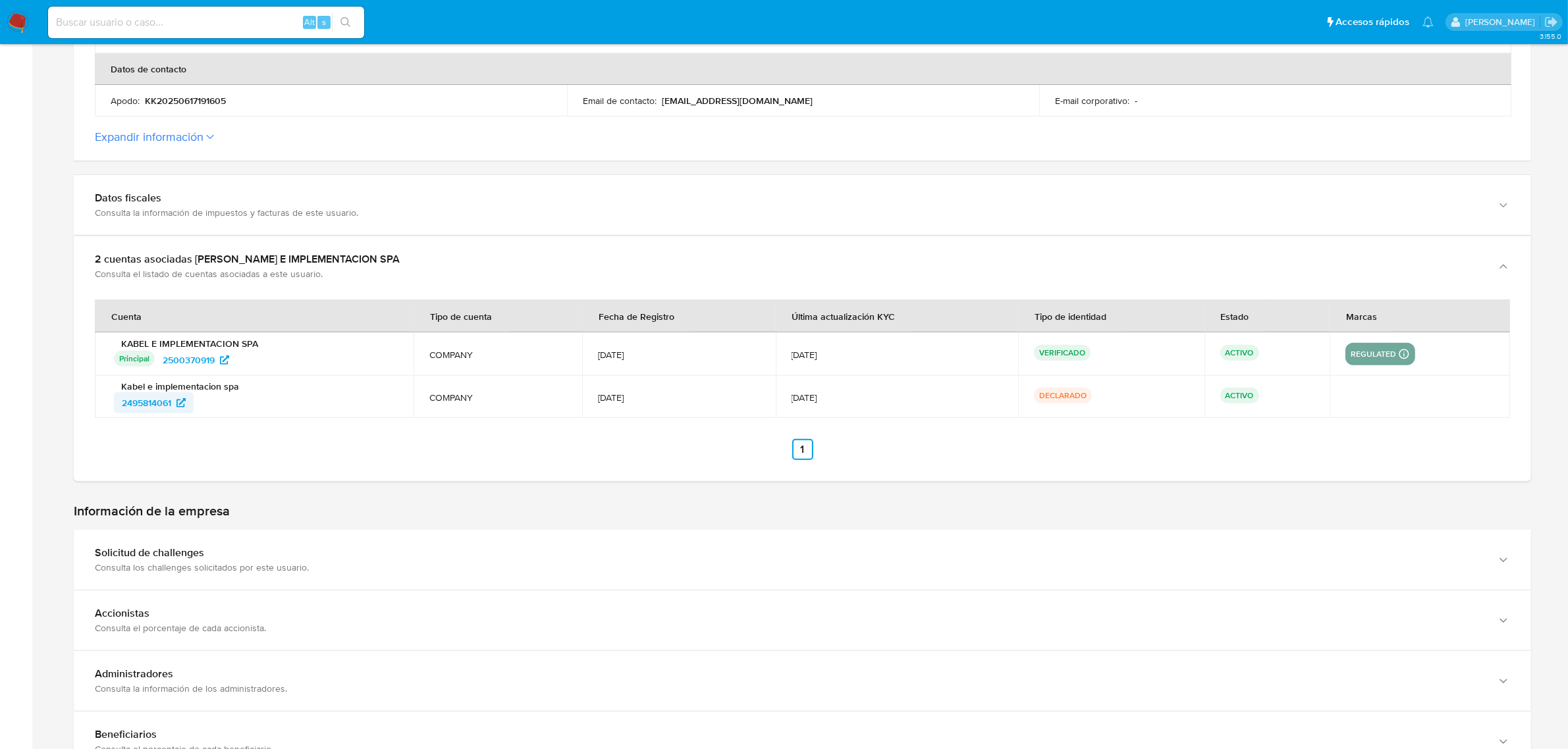
click at [156, 405] on span "2495814061" at bounding box center [147, 402] width 49 height 21
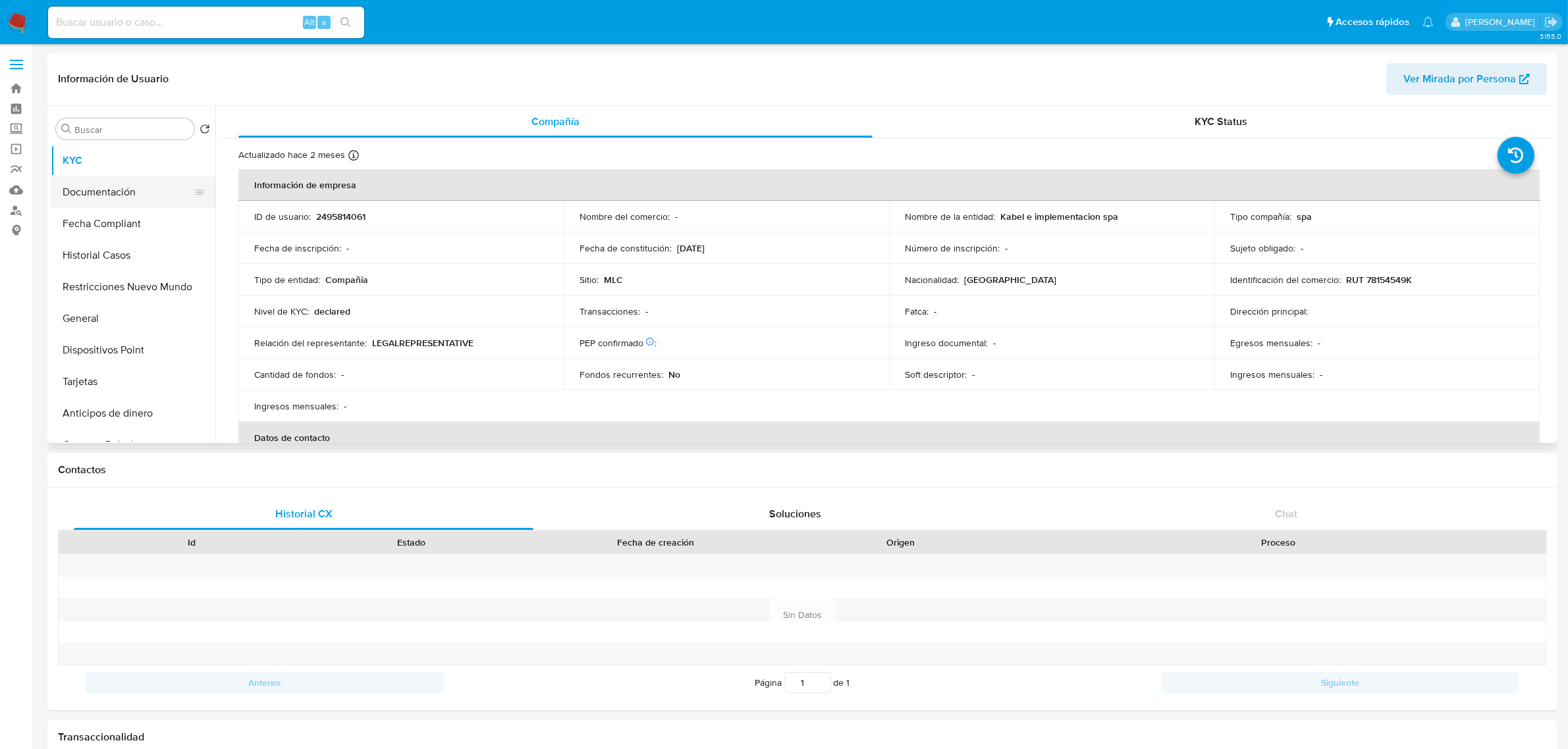
select select "10"
click at [119, 203] on button "Documentación" at bounding box center [128, 192] width 154 height 31
